Goal: Task Accomplishment & Management: Manage account settings

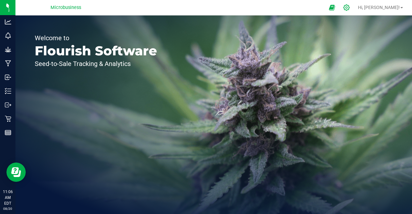
click at [350, 5] on icon at bounding box center [346, 7] width 7 height 7
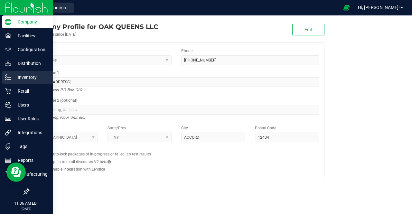
click at [16, 78] on p "Inventory" at bounding box center [30, 77] width 39 height 8
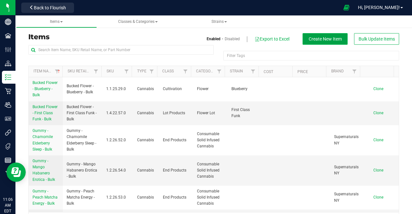
click at [322, 38] on span "Create New Item" at bounding box center [324, 38] width 33 height 5
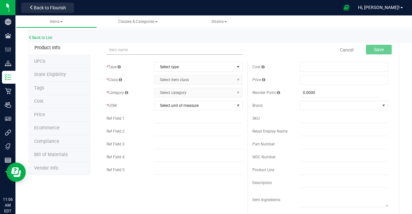
click at [169, 53] on input "text" at bounding box center [174, 50] width 136 height 10
type input "Preroll Case - Blue Dream 2pk - 50 ct."
click at [175, 65] on span "Select type" at bounding box center [194, 66] width 80 height 9
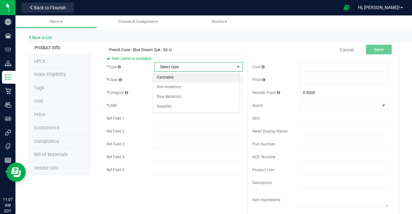
click at [172, 78] on li "Cannabis" at bounding box center [196, 78] width 87 height 10
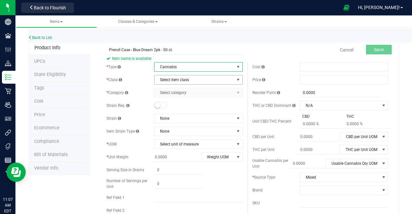
click at [171, 78] on span "Select item class" at bounding box center [194, 79] width 80 height 9
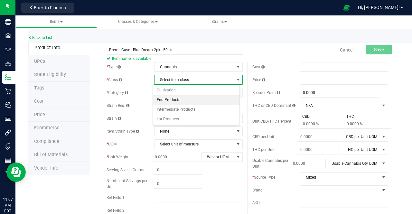
click at [169, 97] on li "End Products" at bounding box center [196, 100] width 87 height 10
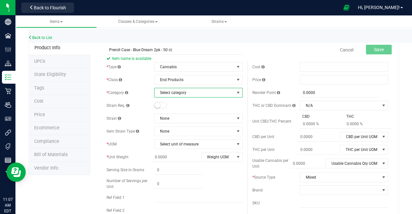
click at [169, 90] on span "Select category" at bounding box center [194, 92] width 80 height 9
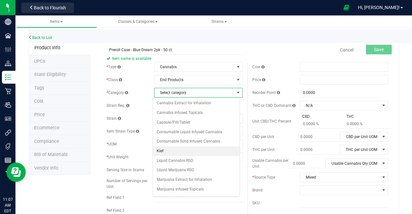
scroll to position [62, 0]
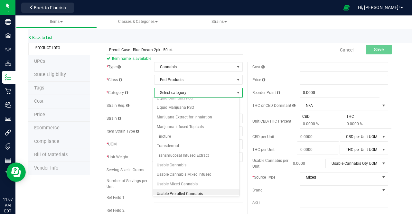
click at [178, 191] on li "Usable Prerolled Cannabis" at bounding box center [196, 194] width 87 height 10
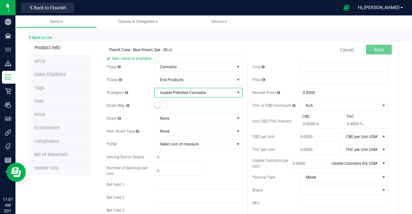
click at [158, 104] on small at bounding box center [157, 105] width 6 height 6
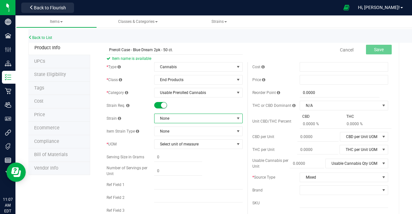
click at [165, 120] on span "None" at bounding box center [194, 118] width 80 height 9
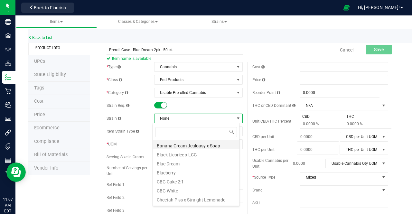
scroll to position [27, 0]
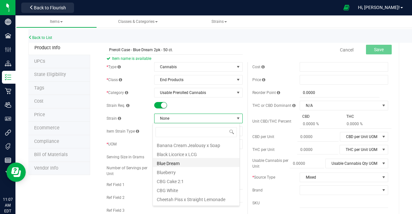
click at [175, 163] on li "Blue Dream" at bounding box center [196, 162] width 87 height 9
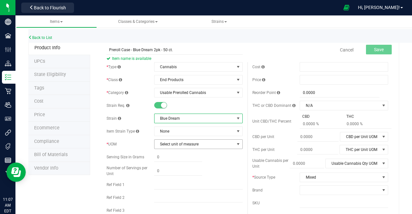
click at [172, 145] on span "Select unit of measure" at bounding box center [194, 144] width 80 height 9
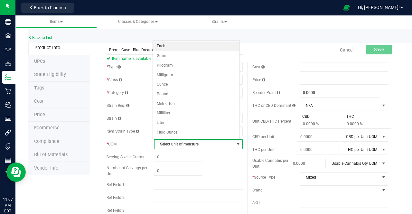
click at [171, 45] on li "Each" at bounding box center [196, 46] width 87 height 10
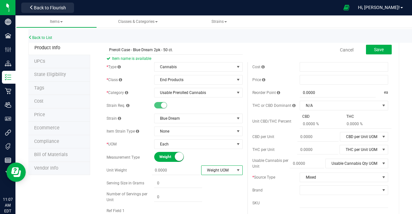
click at [216, 168] on span "Weight UOM" at bounding box center [217, 170] width 33 height 9
click at [202, 112] on li "Gram" at bounding box center [219, 113] width 40 height 10
click at [170, 168] on span at bounding box center [176, 170] width 48 height 9
type input "75"
type input "75.0000"
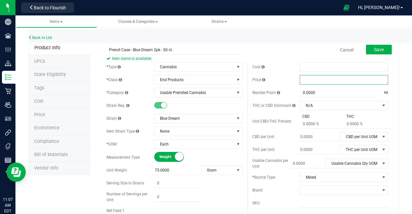
click at [311, 81] on span at bounding box center [343, 80] width 88 height 10
type input "500"
type input "$500.00000"
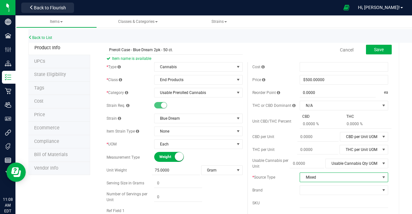
click at [308, 176] on span "Mixed" at bounding box center [340, 177] width 80 height 9
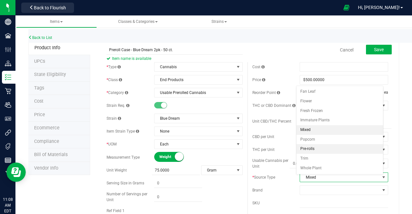
click at [307, 148] on li "Pre-rolls" at bounding box center [339, 149] width 87 height 10
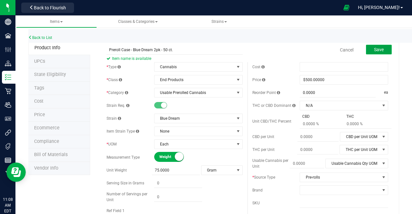
click at [374, 48] on span "Save" at bounding box center [379, 49] width 10 height 5
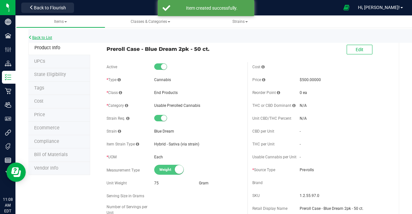
click at [46, 36] on link "Back to List" at bounding box center [40, 37] width 24 height 5
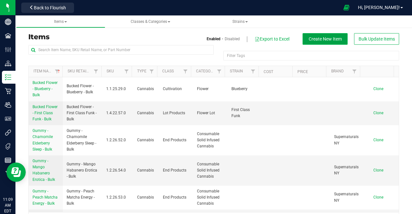
drag, startPoint x: 307, startPoint y: 37, endPoint x: 304, endPoint y: 39, distance: 3.4
click at [308, 39] on span "Create New Item" at bounding box center [324, 38] width 33 height 5
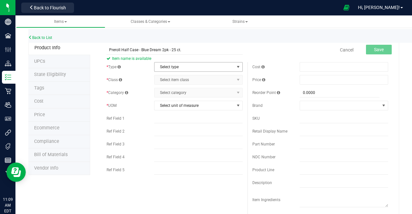
type input "Preroll Half Case - Blue Dream 2pk - 25 ct."
click at [190, 66] on span "Select type" at bounding box center [194, 66] width 80 height 9
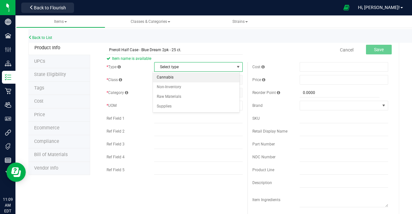
click at [181, 75] on li "Cannabis" at bounding box center [196, 78] width 87 height 10
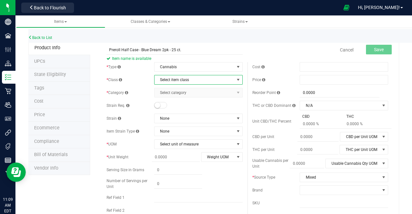
click at [177, 80] on span "Select item class" at bounding box center [194, 79] width 80 height 9
click at [170, 99] on li "End Products" at bounding box center [196, 100] width 87 height 10
click at [170, 96] on span "Select category" at bounding box center [194, 92] width 80 height 9
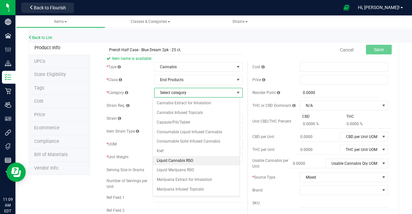
scroll to position [62, 0]
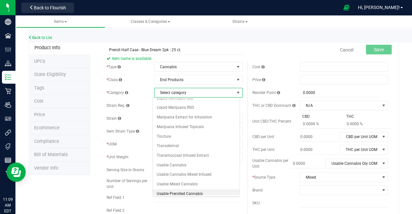
click at [174, 189] on li "Usable Prerolled Cannabis" at bounding box center [196, 194] width 87 height 10
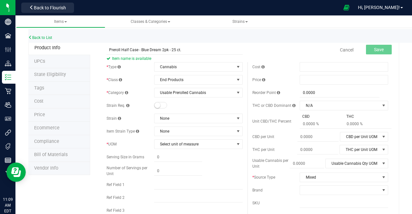
click at [160, 105] on span at bounding box center [160, 105] width 13 height 6
click at [162, 118] on span "None" at bounding box center [194, 118] width 80 height 9
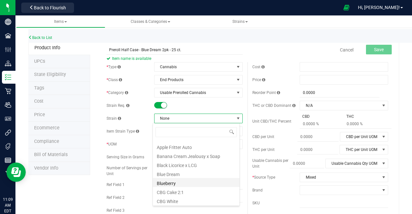
scroll to position [19, 0]
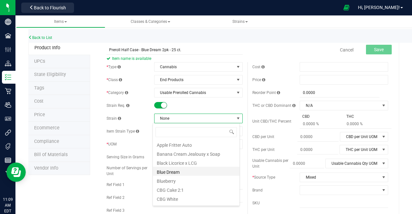
click at [177, 173] on li "Blue Dream" at bounding box center [196, 171] width 87 height 9
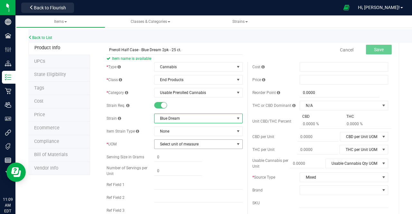
click at [170, 143] on span "Select unit of measure" at bounding box center [194, 144] width 80 height 9
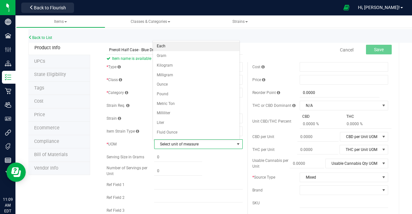
click at [167, 44] on li "Each" at bounding box center [196, 46] width 87 height 10
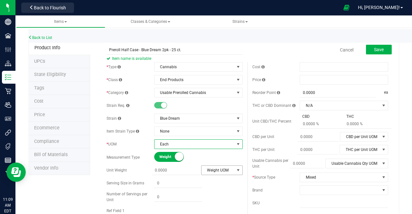
scroll to position [32, 0]
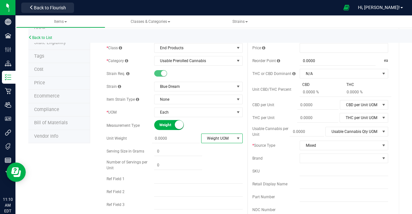
click at [208, 134] on span "Weight UOM" at bounding box center [217, 138] width 33 height 9
click at [207, 148] on li "Gram" at bounding box center [219, 149] width 40 height 10
click at [180, 137] on span at bounding box center [176, 138] width 48 height 9
type input "37.5"
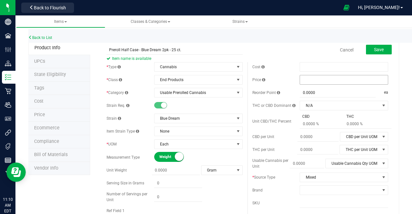
type input "37.5000"
click at [320, 79] on span at bounding box center [343, 80] width 88 height 10
type input "250"
type input "$250.00000"
click at [302, 178] on span "Mixed" at bounding box center [340, 177] width 80 height 9
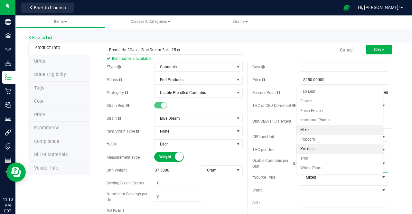
click at [309, 148] on li "Pre-rolls" at bounding box center [339, 149] width 87 height 10
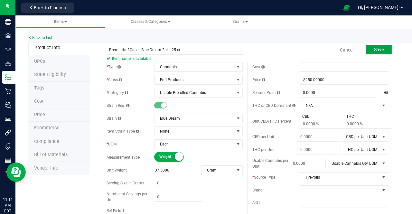
click at [376, 50] on span "Save" at bounding box center [379, 49] width 10 height 5
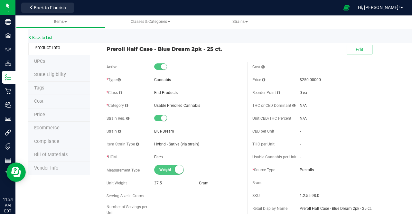
click at [340, 117] on div "N/A" at bounding box center [343, 118] width 88 height 6
click at [310, 128] on div "CBD per Unit -" at bounding box center [320, 131] width 136 height 10
click at [49, 37] on link "Back to List" at bounding box center [40, 37] width 24 height 5
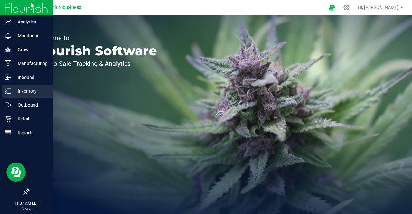
click at [23, 91] on p "Inventory" at bounding box center [30, 91] width 39 height 8
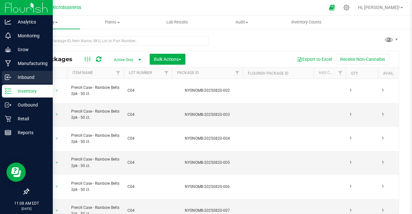
click at [21, 77] on p "Inbound" at bounding box center [30, 77] width 39 height 8
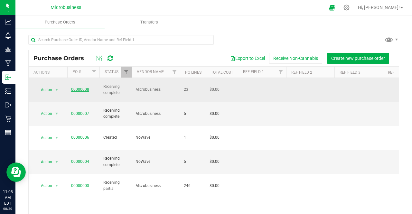
click at [75, 87] on link "00000008" at bounding box center [80, 89] width 18 height 5
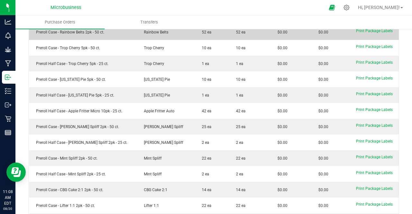
scroll to position [127, 0]
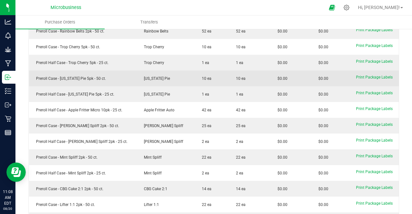
drag, startPoint x: 111, startPoint y: 150, endPoint x: 313, endPoint y: 73, distance: 215.8
click at [315, 76] on span "$0.00" at bounding box center [321, 78] width 13 height 5
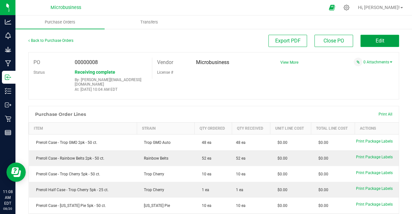
click at [364, 42] on button "Edit" at bounding box center [379, 41] width 39 height 12
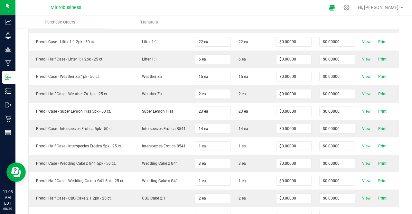
scroll to position [427, 0]
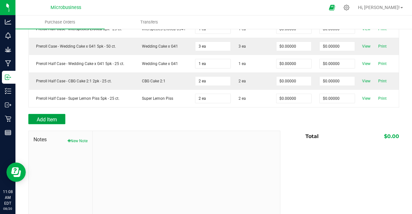
click at [41, 114] on button "Add Item" at bounding box center [46, 119] width 37 height 10
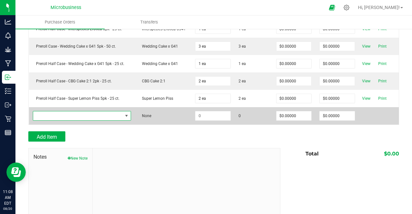
click at [41, 111] on span "NO DATA FOUND" at bounding box center [77, 115] width 89 height 9
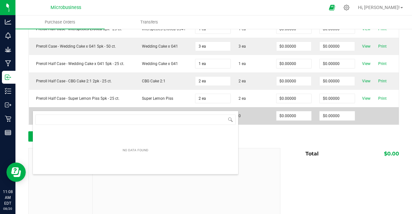
scroll to position [9, 92]
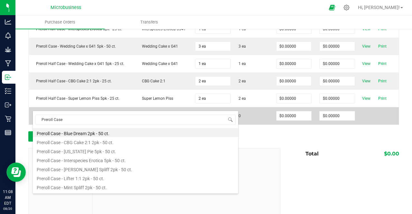
type input "Preroll Case"
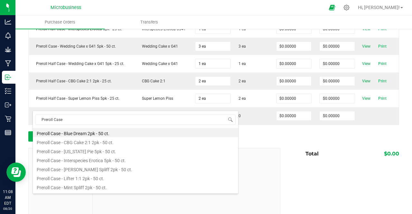
click at [50, 133] on li "Preroll Case - Blue Dream 2pk - 50 ct." at bounding box center [135, 132] width 205 height 9
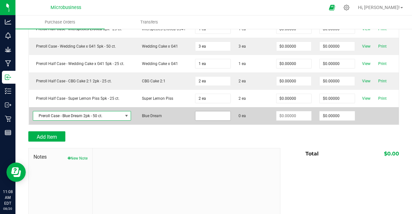
click at [197, 111] on input at bounding box center [212, 115] width 35 height 9
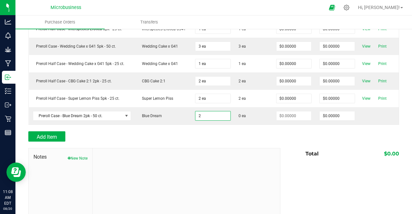
type input "2 ea"
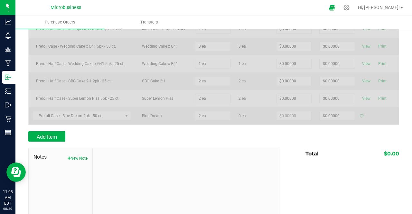
drag, startPoint x: 201, startPoint y: 124, endPoint x: 178, endPoint y: 126, distance: 23.6
click at [178, 131] on div "Add Item" at bounding box center [151, 136] width 247 height 10
click at [253, 131] on div "Add Item" at bounding box center [151, 136] width 247 height 10
type input "$0.00000"
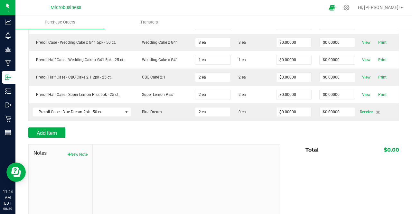
scroll to position [434, 0]
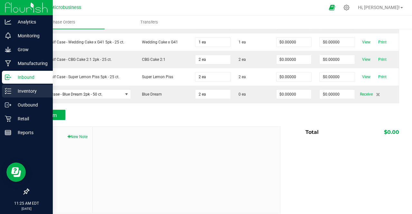
click at [29, 95] on div "Inventory" at bounding box center [27, 91] width 51 height 13
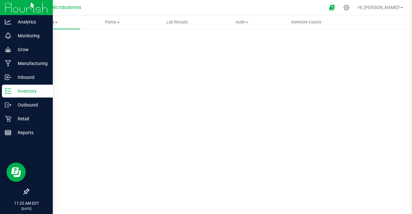
scroll to position [10, 0]
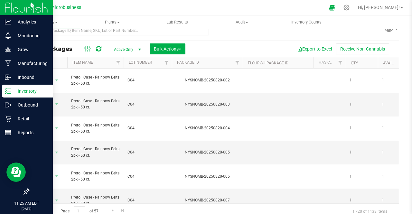
scroll to position [15, 0]
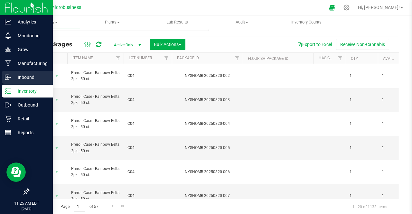
click at [26, 77] on p "Inbound" at bounding box center [30, 77] width 39 height 8
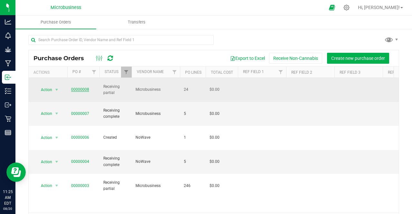
click at [75, 87] on link "00000008" at bounding box center [80, 89] width 18 height 5
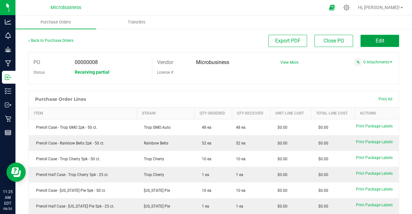
click at [379, 38] on span "Edit" at bounding box center [379, 41] width 9 height 6
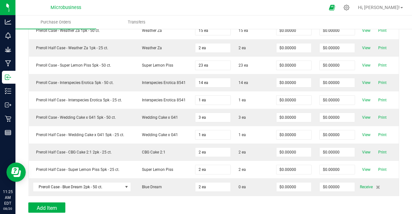
scroll to position [434, 0]
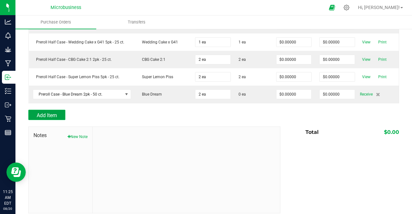
click at [49, 110] on button "Add Item" at bounding box center [46, 115] width 37 height 10
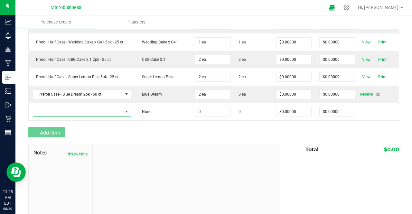
click at [49, 107] on span "NO DATA FOUND" at bounding box center [77, 111] width 89 height 9
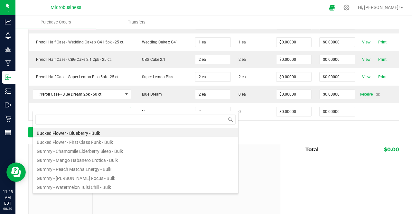
scroll to position [9, 92]
type input "preroll half case -"
click at [290, 165] on div "Notes New Note Total $0.00" at bounding box center [213, 187] width 371 height 87
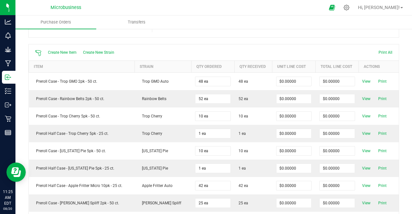
scroll to position [0, 0]
